Goal: Task Accomplishment & Management: Complete application form

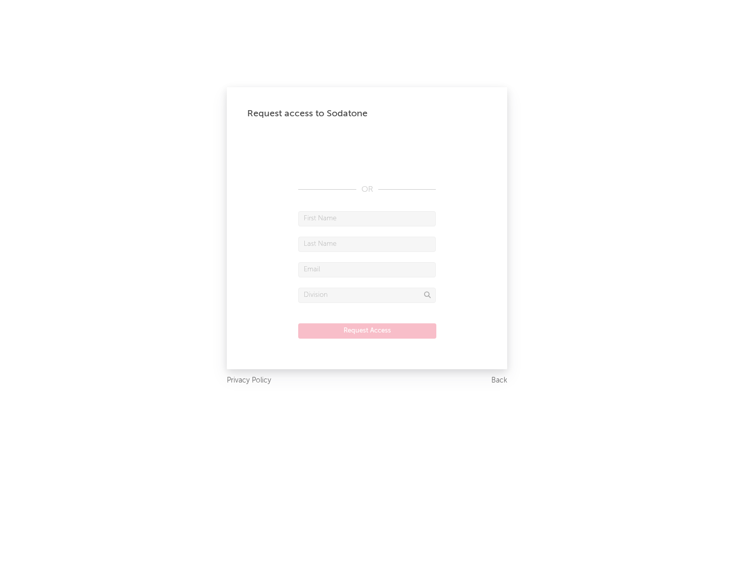
click at [367, 218] on input "text" at bounding box center [367, 218] width 138 height 15
type input "[PERSON_NAME]"
click at [367, 244] on input "text" at bounding box center [367, 244] width 138 height 15
type input "[PERSON_NAME]"
click at [367, 269] on input "text" at bounding box center [367, 269] width 138 height 15
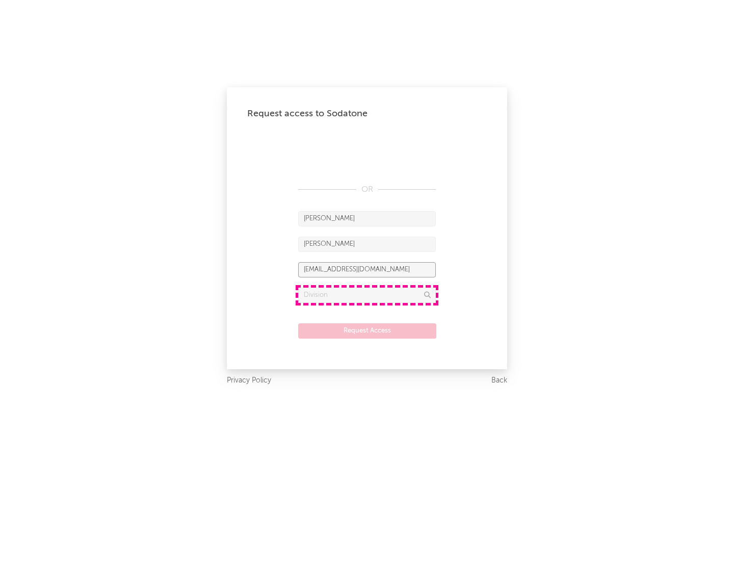
type input "[EMAIL_ADDRESS][DOMAIN_NAME]"
click at [367, 295] on input "text" at bounding box center [367, 294] width 138 height 15
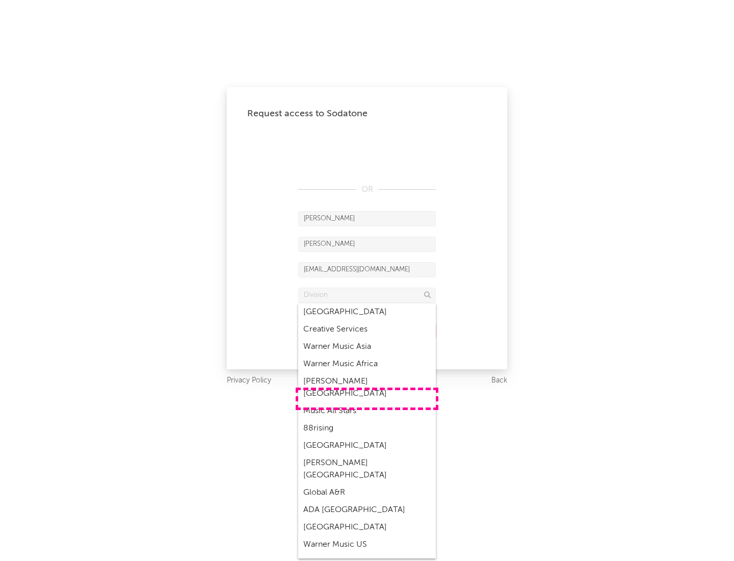
click at [367, 402] on div "Music All Stars" at bounding box center [367, 410] width 138 height 17
type input "Music All Stars"
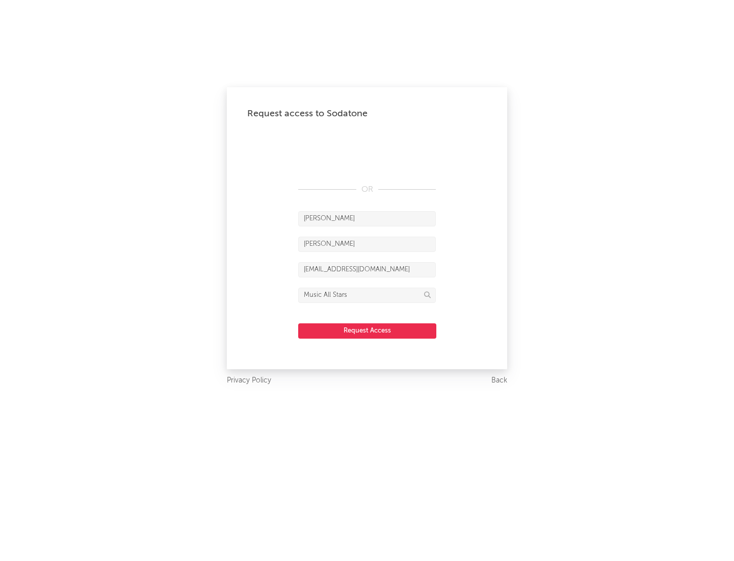
click at [367, 330] on button "Request Access" at bounding box center [367, 330] width 138 height 15
